Goal: Task Accomplishment & Management: Manage account settings

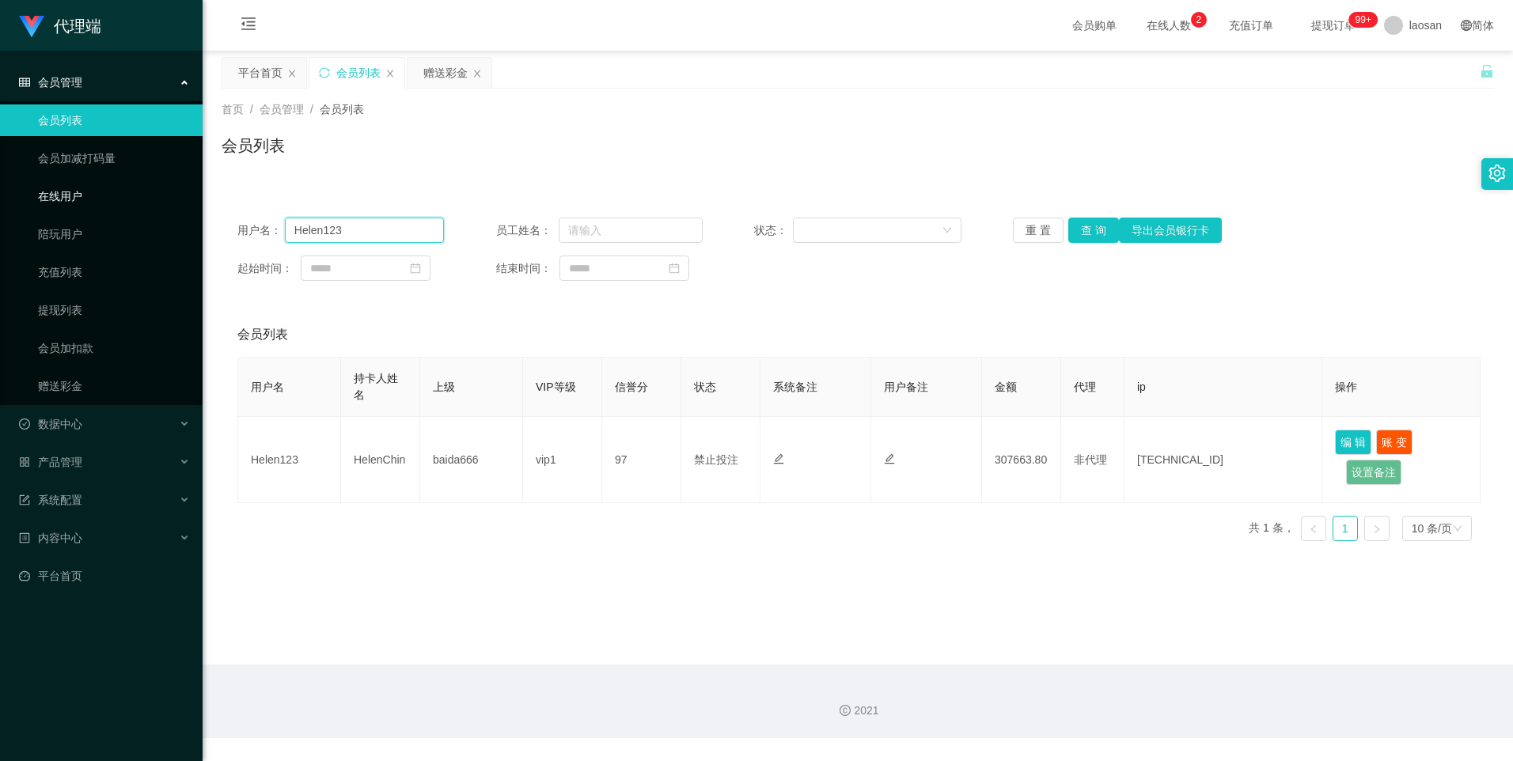
drag, startPoint x: 362, startPoint y: 230, endPoint x: 294, endPoint y: 190, distance: 78.4
click at [190, 209] on section "代理端 会员管理 会员列表 会员加减打码量 在线用户 陪玩用户 充值列表 提现列表 会员加扣款 赠送彩金 数据中心 产品管理 系统配置 内容中心 平台首页 保…" at bounding box center [756, 369] width 1513 height 738
paste input "dhp101"
type input "dhp101"
click at [1086, 226] on button "查 询" at bounding box center [1093, 230] width 51 height 25
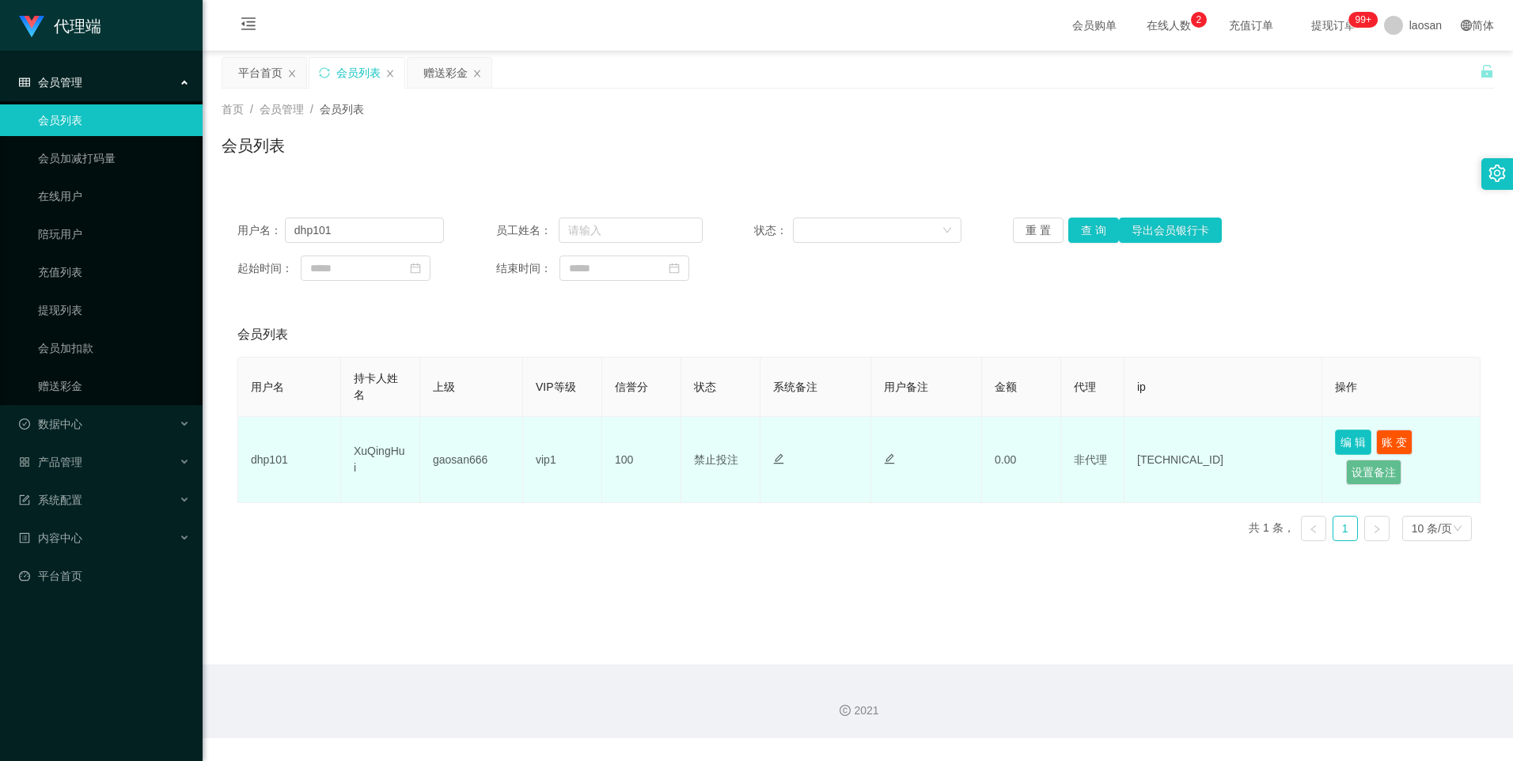
click at [1362, 437] on button "编 辑" at bounding box center [1353, 442] width 36 height 25
type input "dhp101"
type input "XuQingHui"
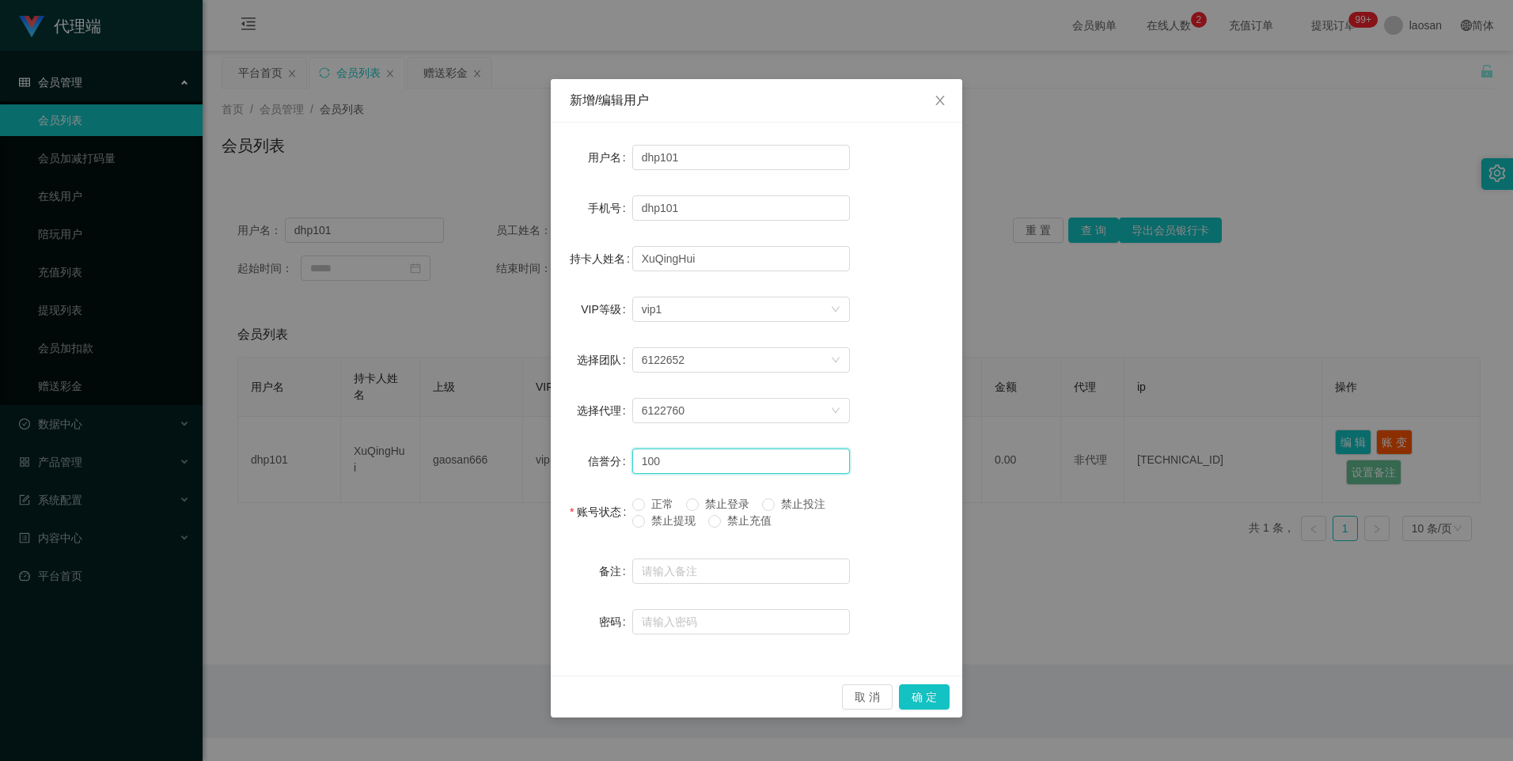
click at [685, 449] on input "100" at bounding box center [741, 461] width 218 height 25
type input "78"
click at [926, 705] on button "确 定" at bounding box center [924, 696] width 51 height 25
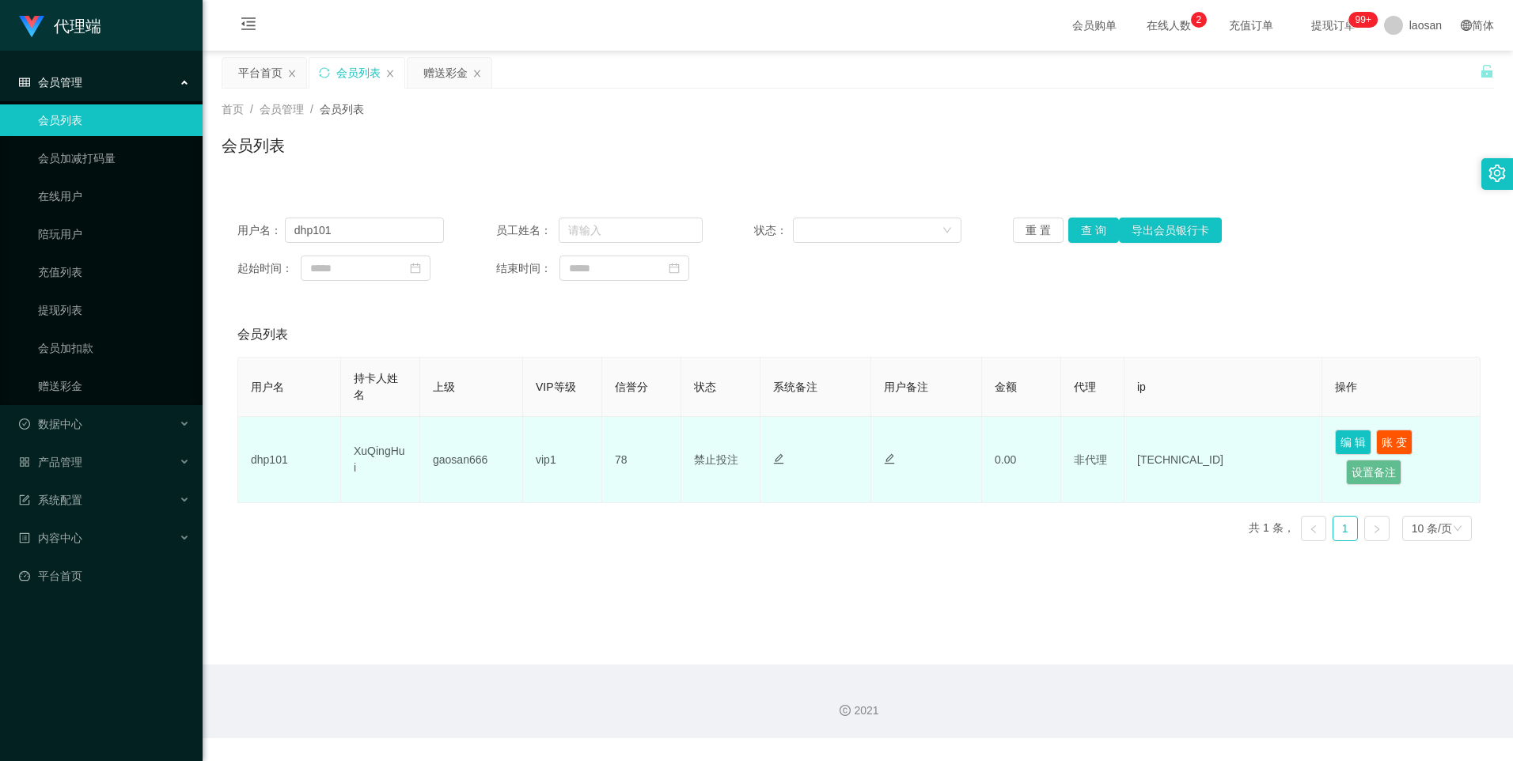
click at [405, 460] on td "XuQingHui" at bounding box center [380, 460] width 79 height 86
